Goal: Task Accomplishment & Management: Use online tool/utility

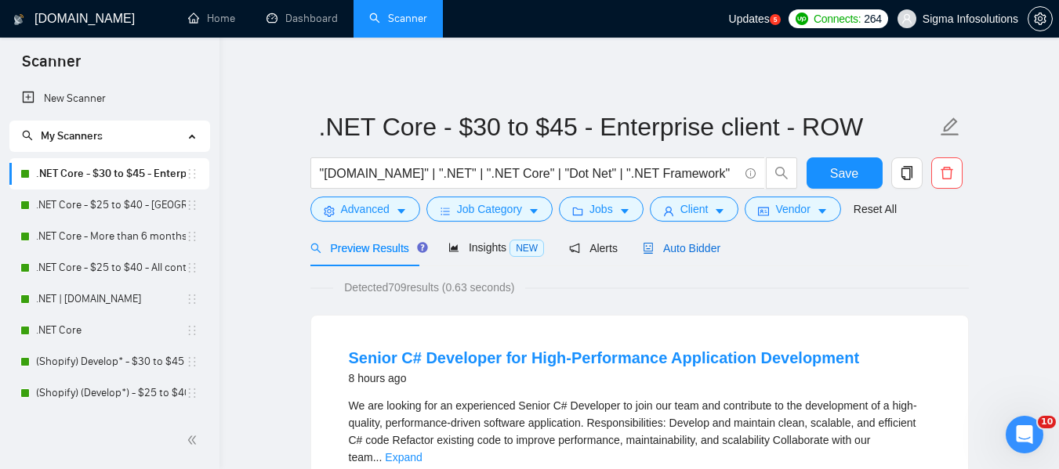
click at [691, 254] on span "Auto Bidder" at bounding box center [682, 248] width 78 height 13
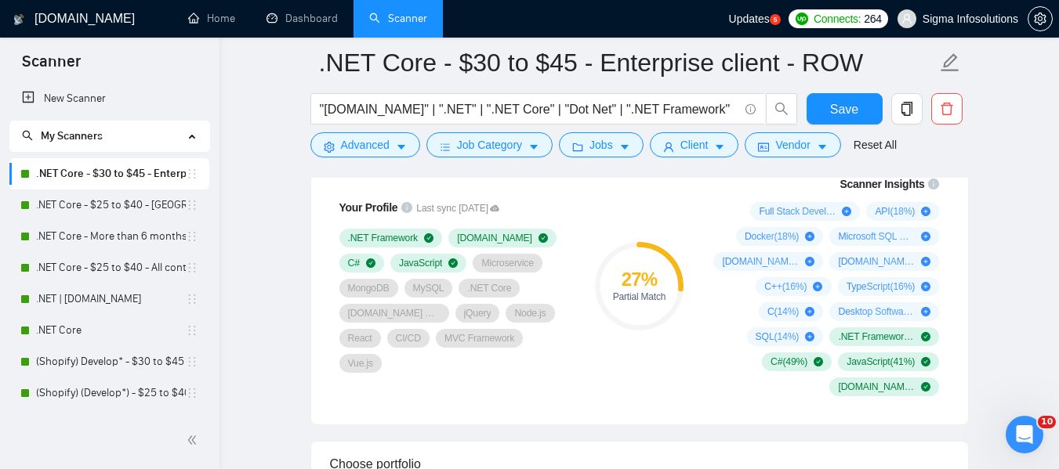
scroll to position [1104, 0]
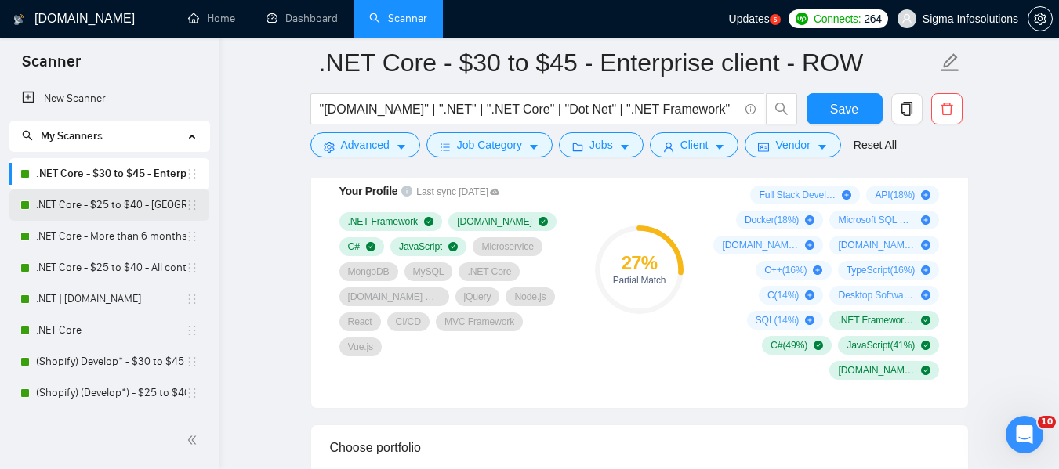
click at [96, 202] on link ".NET Core - $25 to $40 - [GEOGRAPHIC_DATA] and [GEOGRAPHIC_DATA]" at bounding box center [111, 205] width 150 height 31
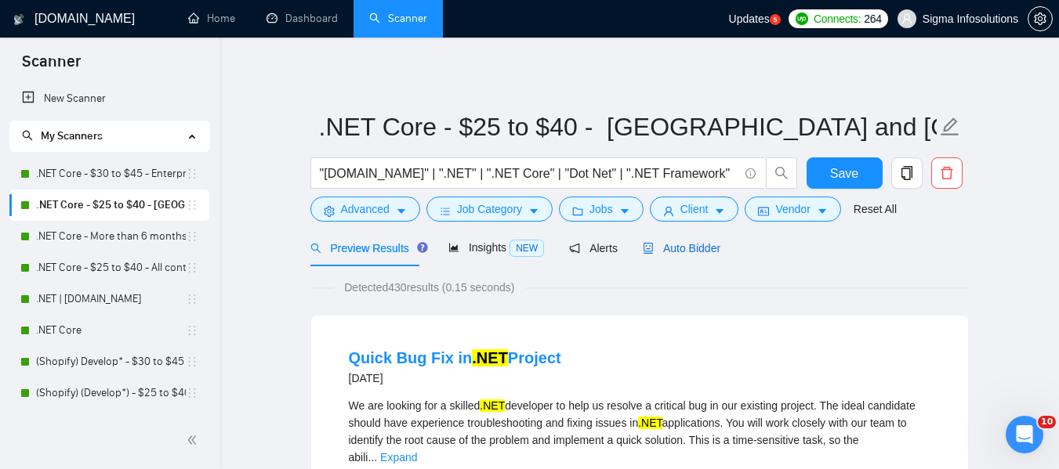
click at [685, 247] on span "Auto Bidder" at bounding box center [682, 248] width 78 height 13
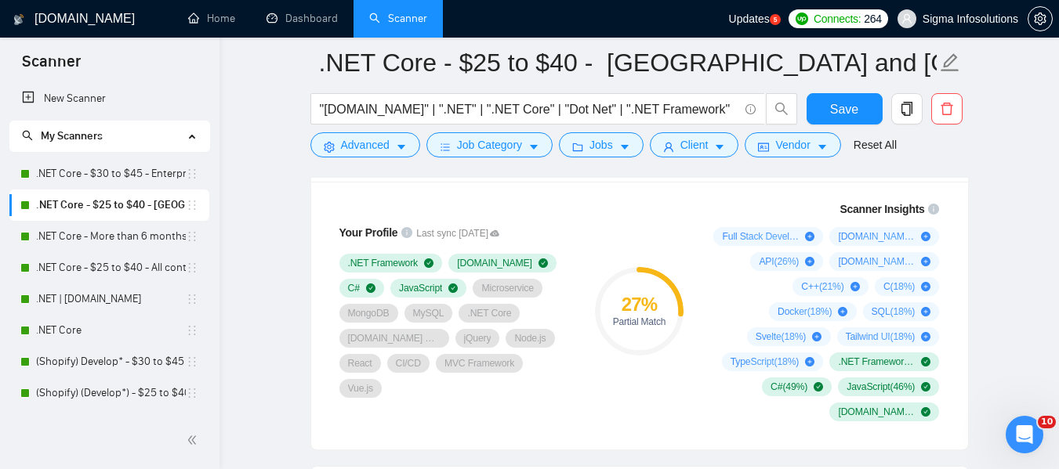
scroll to position [1045, 0]
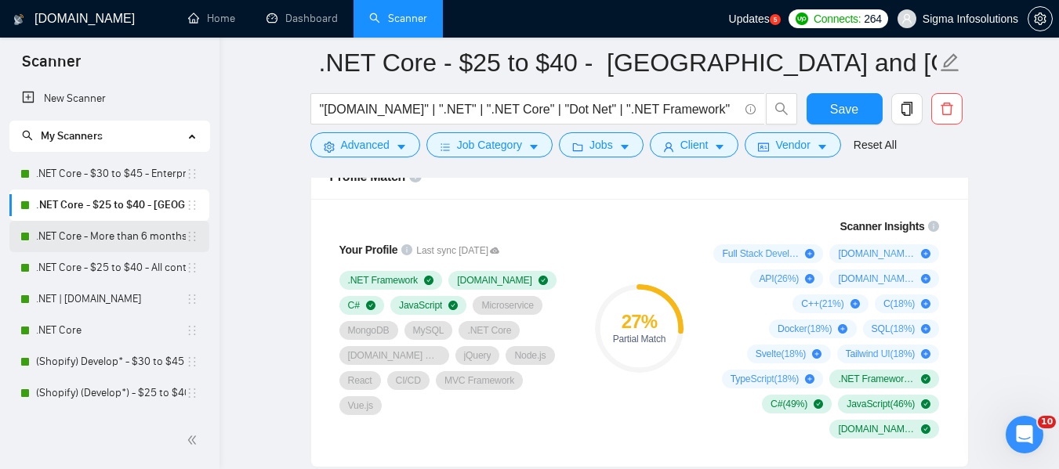
click at [92, 235] on link ".NET Core - More than 6 months of work" at bounding box center [111, 236] width 150 height 31
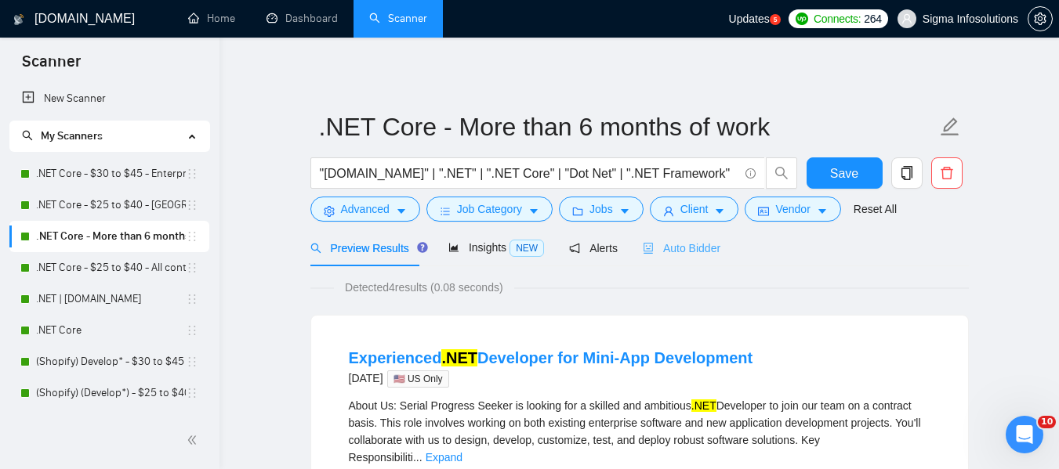
click at [668, 261] on div "Auto Bidder" at bounding box center [682, 248] width 78 height 37
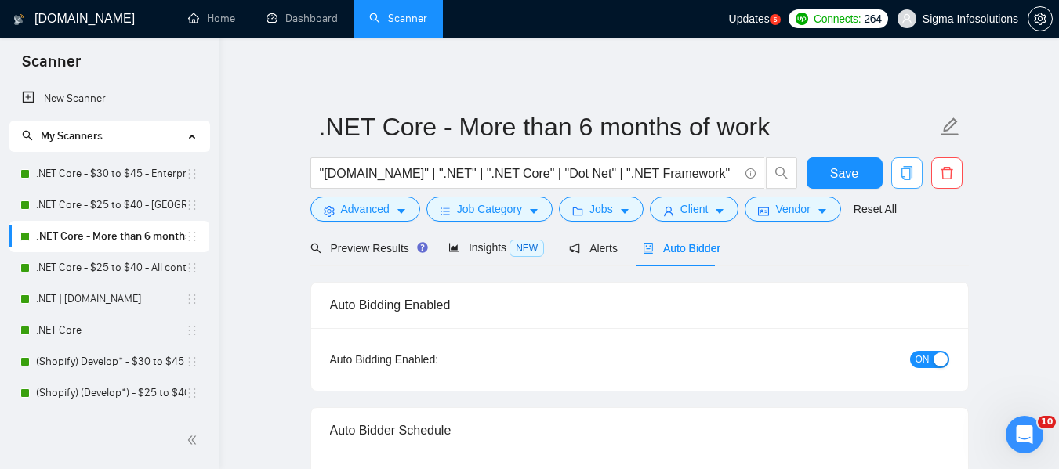
radio input "false"
radio input "true"
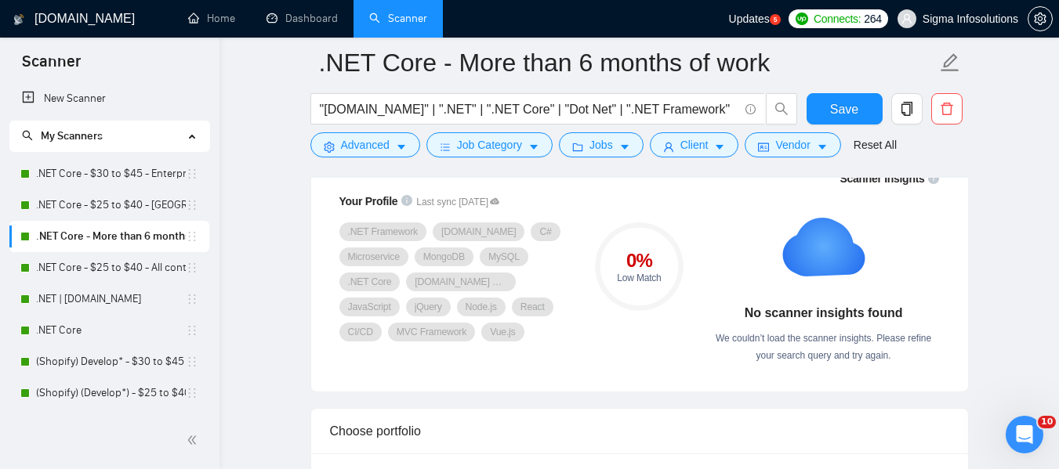
scroll to position [1264, 0]
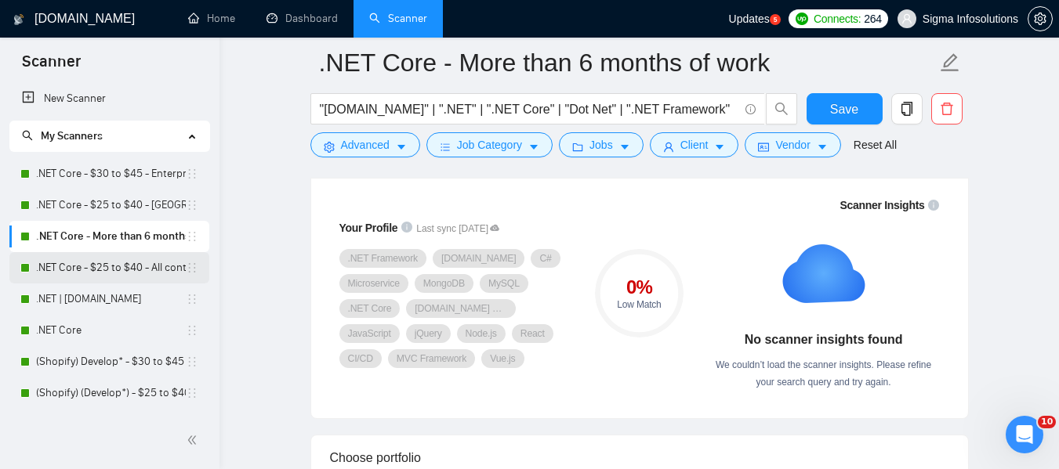
click at [75, 263] on link ".NET Core - $25 to $40 - All continents" at bounding box center [111, 267] width 150 height 31
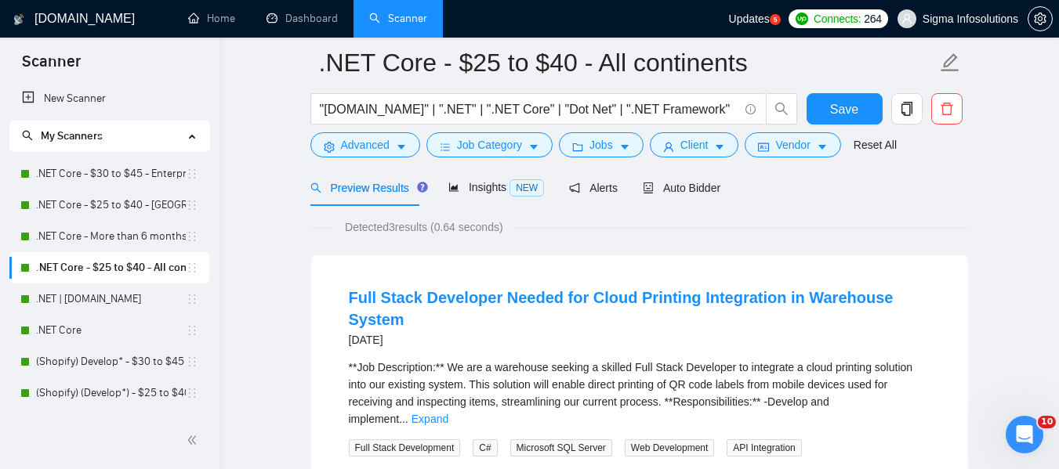
scroll to position [2, 0]
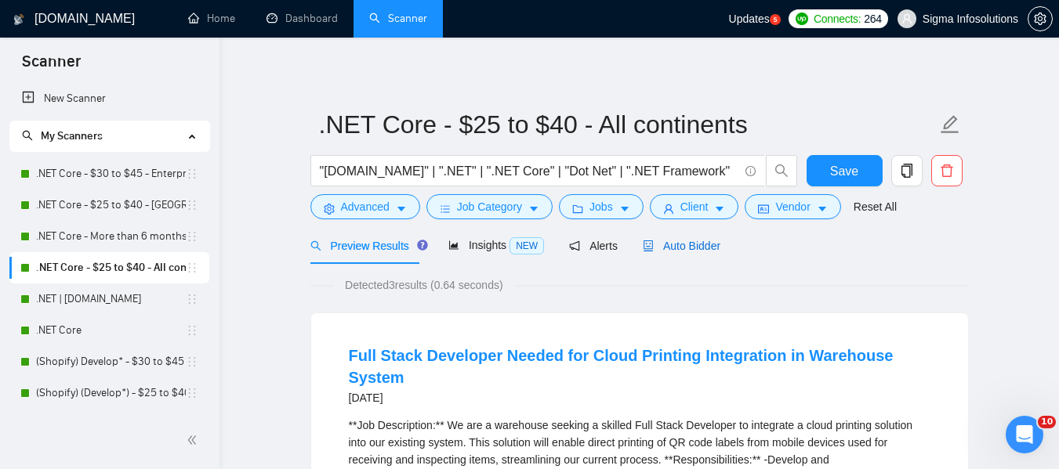
click at [687, 249] on span "Auto Bidder" at bounding box center [682, 246] width 78 height 13
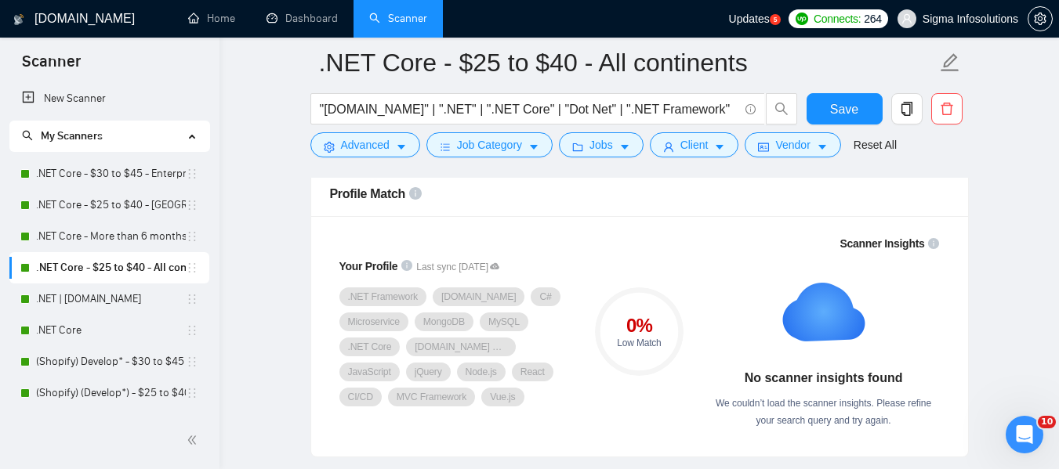
scroll to position [1019, 0]
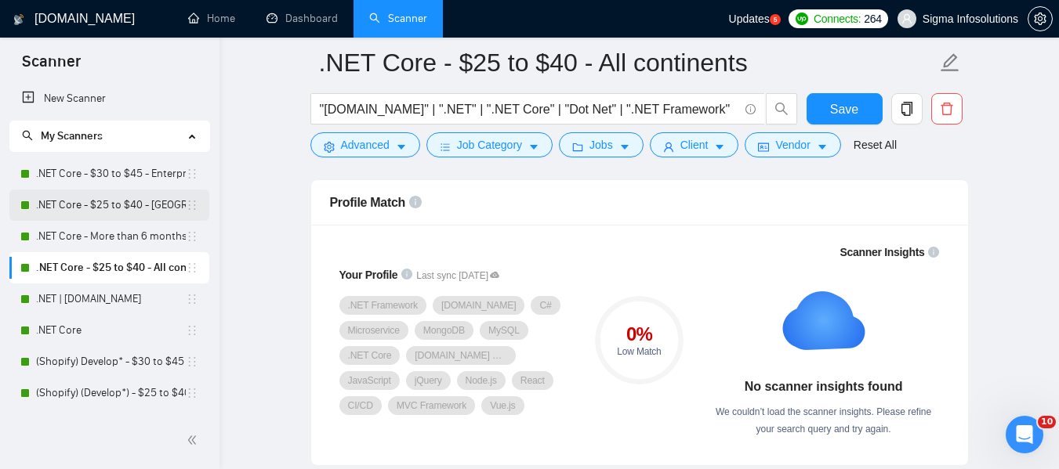
click at [121, 209] on link ".NET Core - $25 to $40 - [GEOGRAPHIC_DATA] and [GEOGRAPHIC_DATA]" at bounding box center [111, 205] width 150 height 31
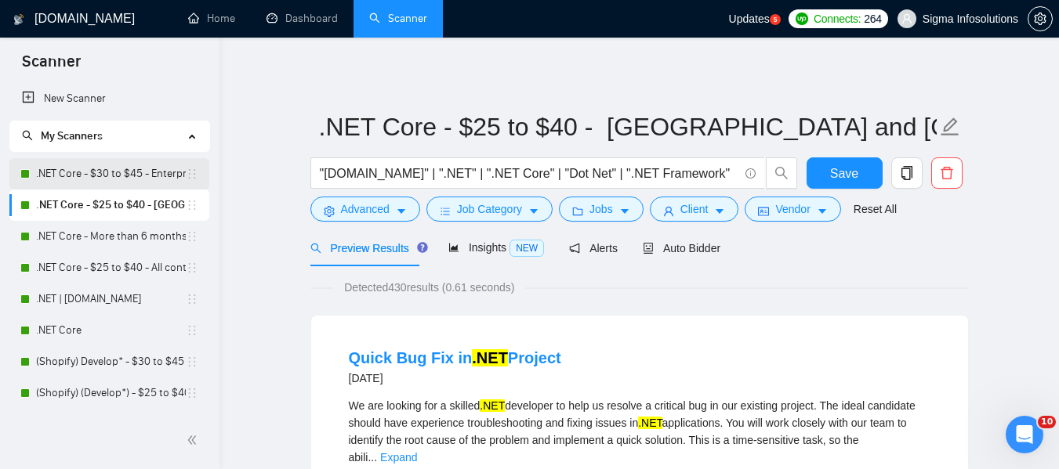
click at [126, 177] on link ".NET Core - $30 to $45 - Enterprise client - ROW" at bounding box center [111, 173] width 150 height 31
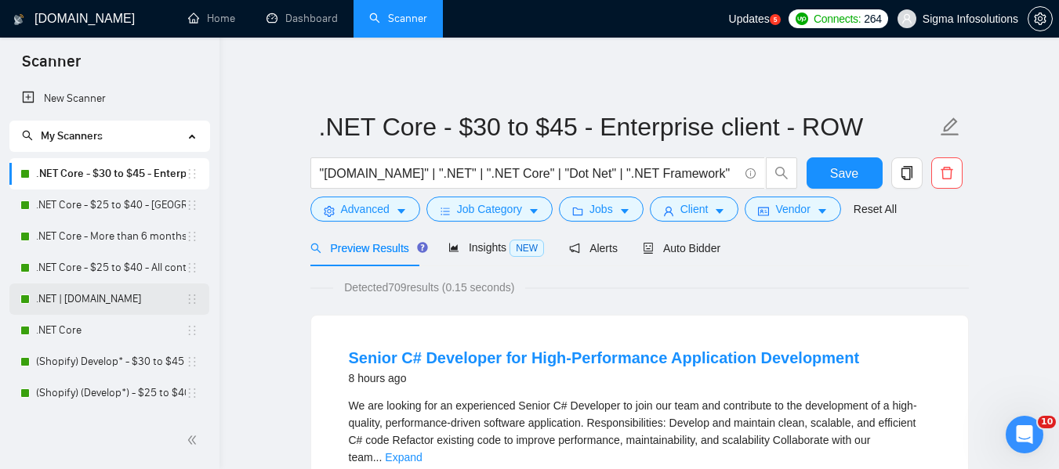
click at [90, 295] on link ".NET | [DOMAIN_NAME]" at bounding box center [111, 299] width 150 height 31
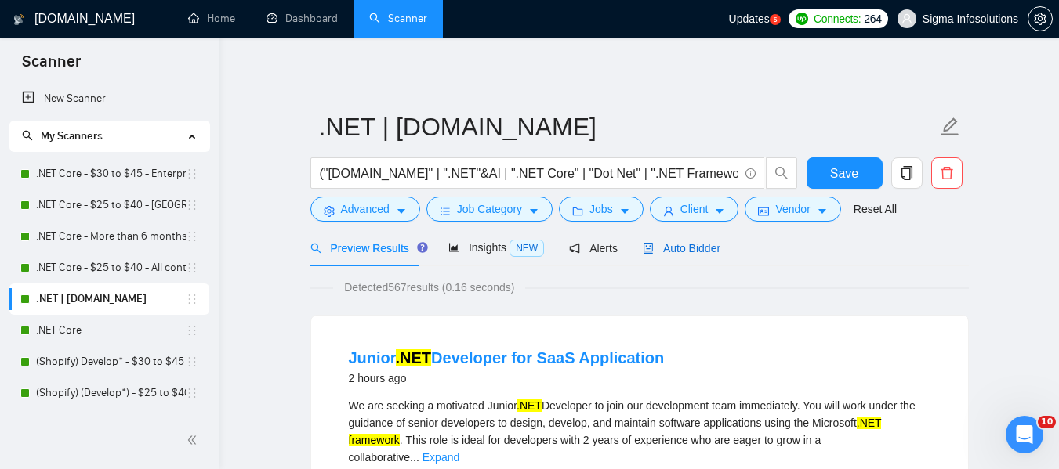
click at [676, 247] on span "Auto Bidder" at bounding box center [682, 248] width 78 height 13
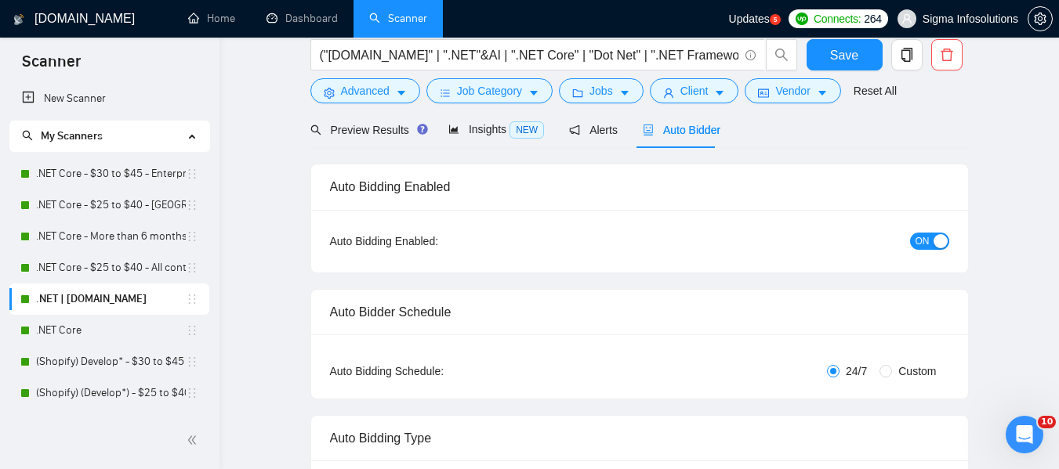
scroll to position [23, 0]
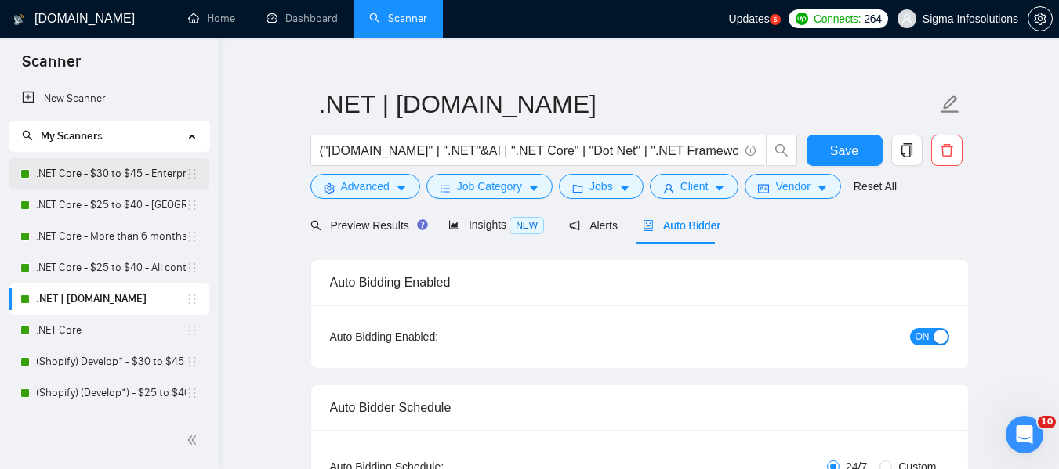
click at [109, 177] on link ".NET Core - $30 to $45 - Enterprise client - ROW" at bounding box center [111, 173] width 150 height 31
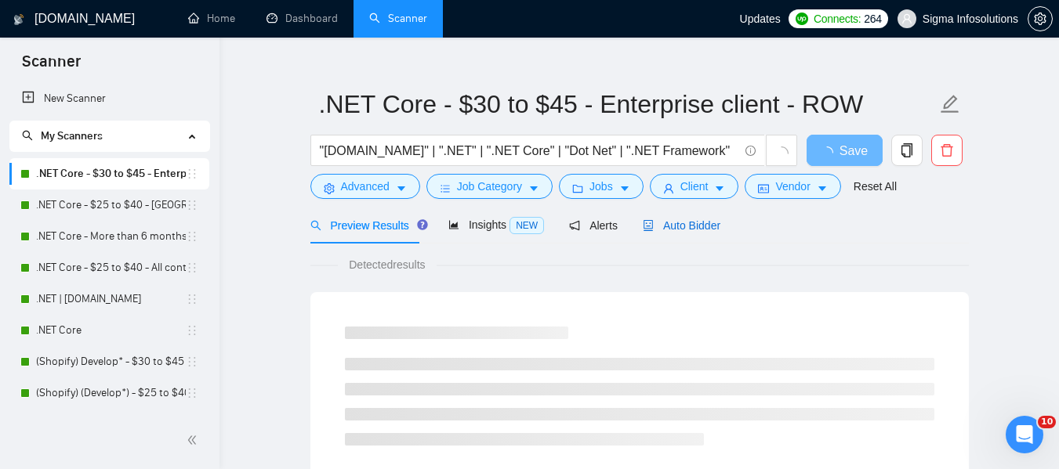
click at [688, 226] on span "Auto Bidder" at bounding box center [682, 225] width 78 height 13
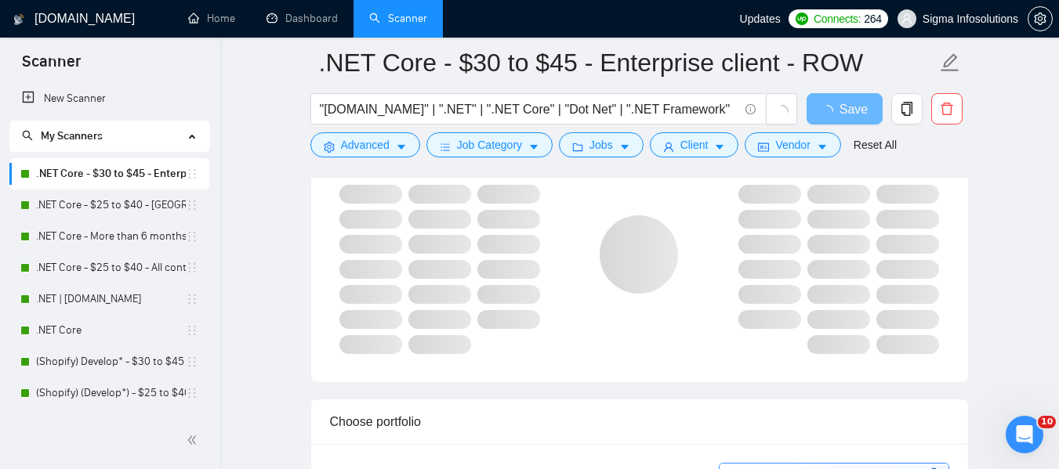
scroll to position [1091, 0]
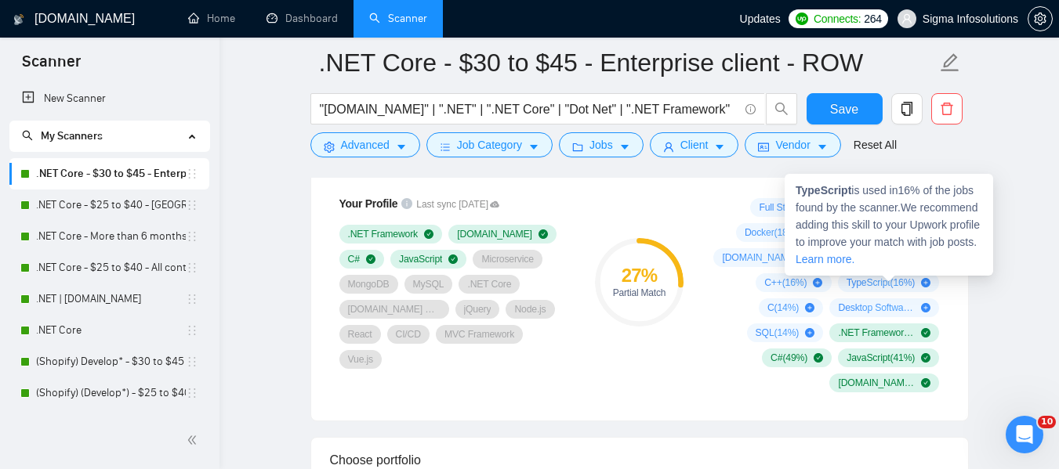
click at [894, 281] on span "TypeScript ( 16 %)" at bounding box center [881, 283] width 69 height 13
click at [926, 281] on icon "plus-circle" at bounding box center [925, 282] width 9 height 9
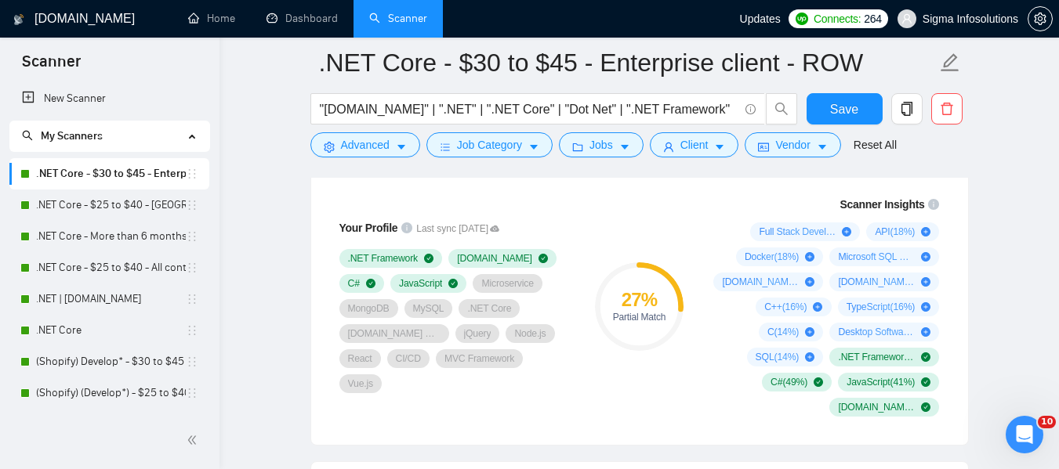
scroll to position [1050, 0]
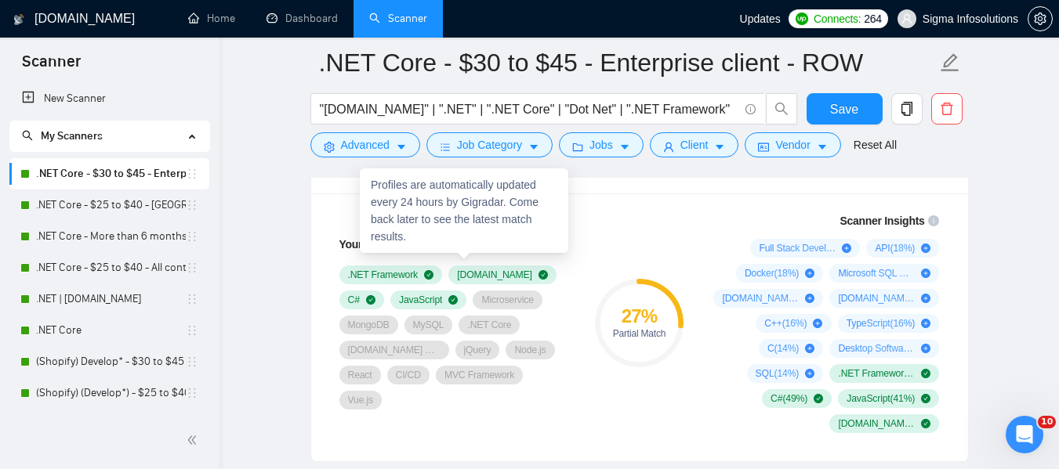
click at [499, 248] on icon at bounding box center [494, 245] width 9 height 6
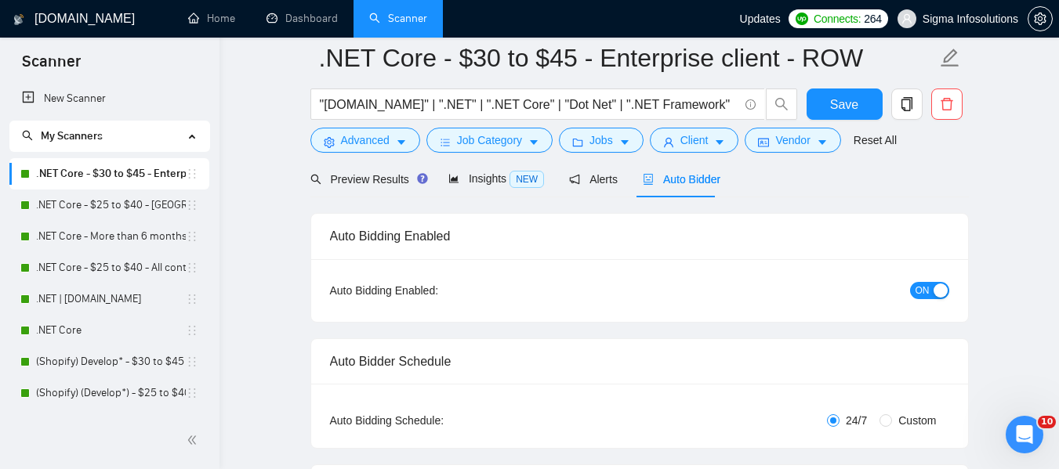
scroll to position [0, 0]
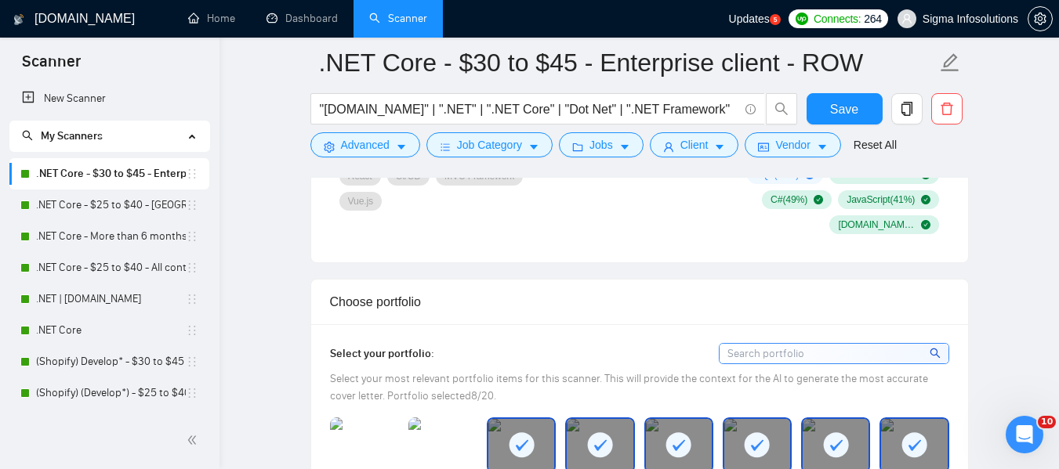
scroll to position [1093, 0]
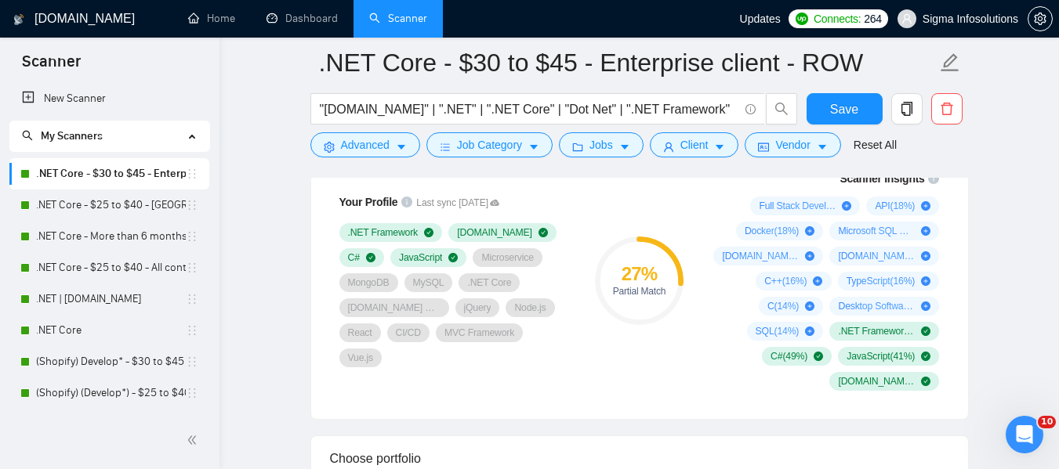
scroll to position [1093, 0]
click at [100, 206] on link ".NET Core - $25 to $40 - [GEOGRAPHIC_DATA] and [GEOGRAPHIC_DATA]" at bounding box center [111, 205] width 150 height 31
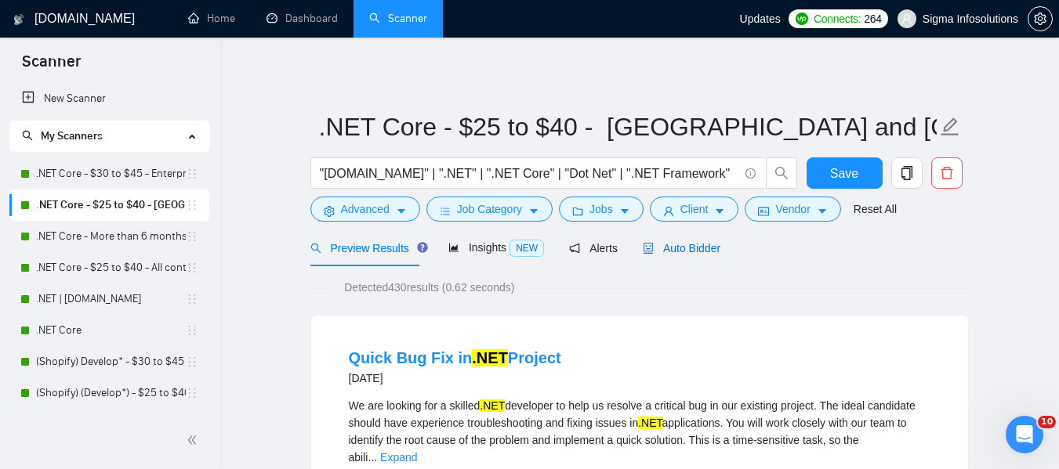
click at [697, 250] on span "Auto Bidder" at bounding box center [682, 248] width 78 height 13
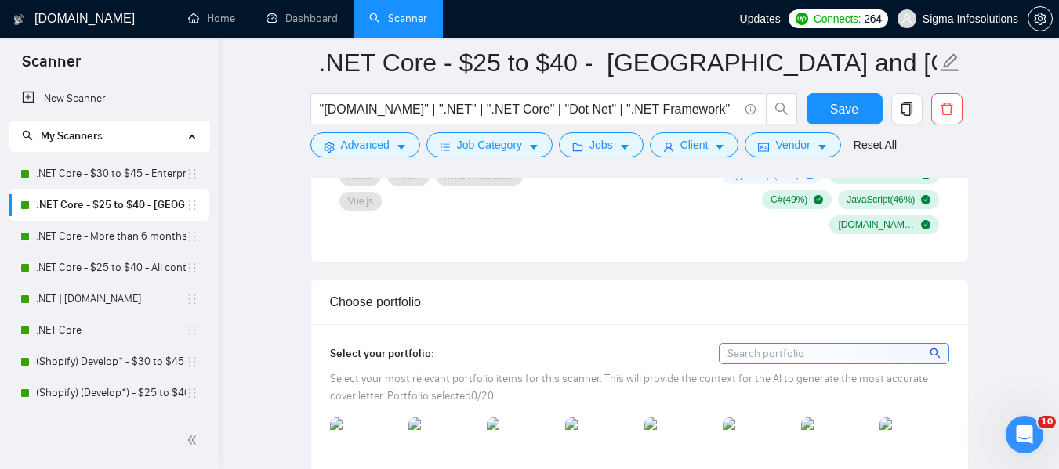
scroll to position [955, 0]
